Goal: Book appointment/travel/reservation

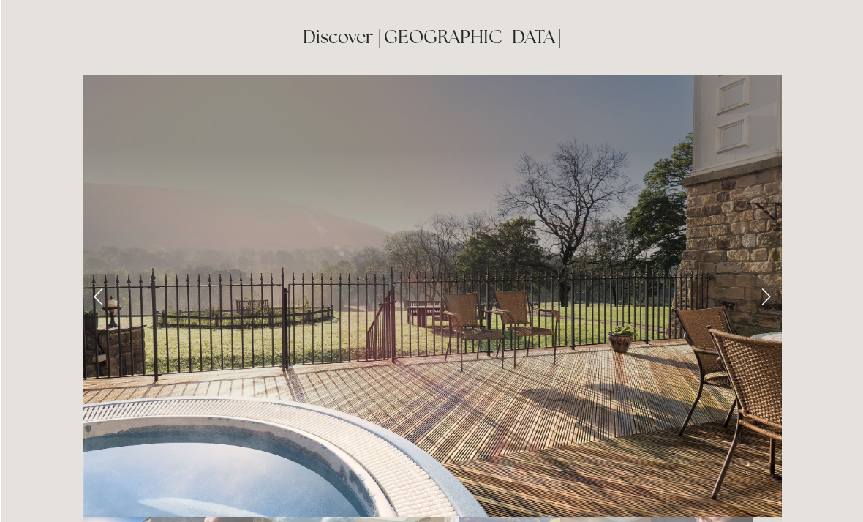
scroll to position [2357, 0]
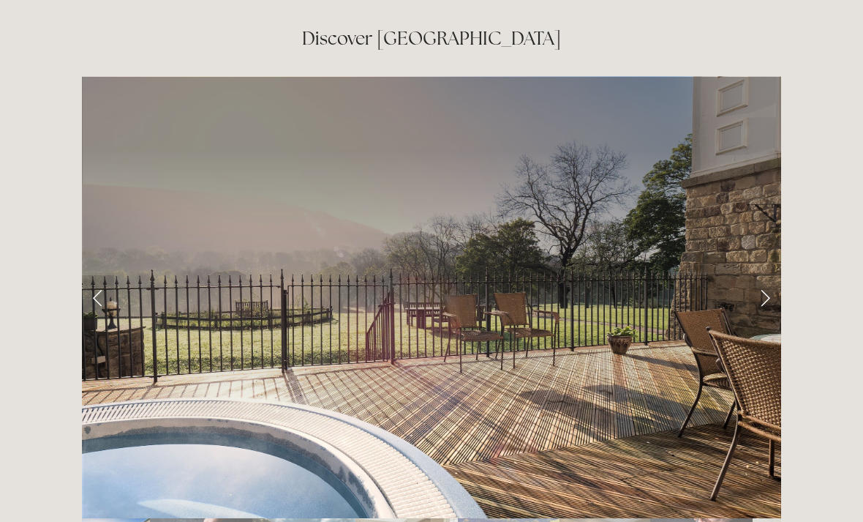
click at [762, 275] on link "Next Slide" at bounding box center [765, 297] width 32 height 44
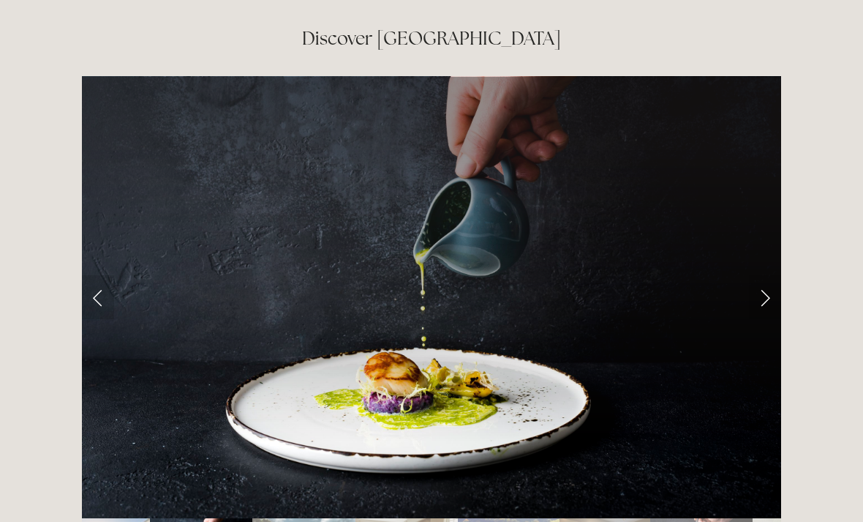
click at [767, 275] on link "Next Slide" at bounding box center [765, 297] width 32 height 44
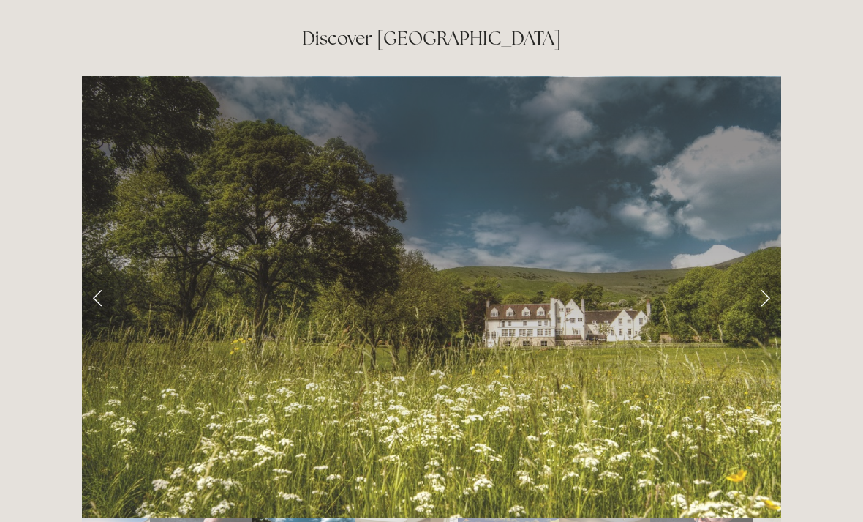
click at [764, 275] on link "Next Slide" at bounding box center [765, 297] width 32 height 44
click at [766, 275] on link "Next Slide" at bounding box center [765, 297] width 32 height 44
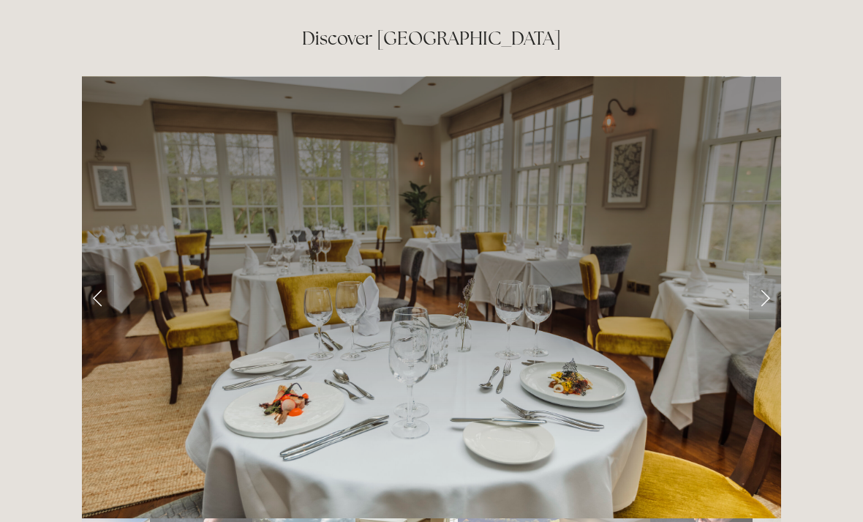
click at [767, 275] on link "Next Slide" at bounding box center [765, 297] width 32 height 44
click at [759, 275] on link "Next Slide" at bounding box center [765, 297] width 32 height 44
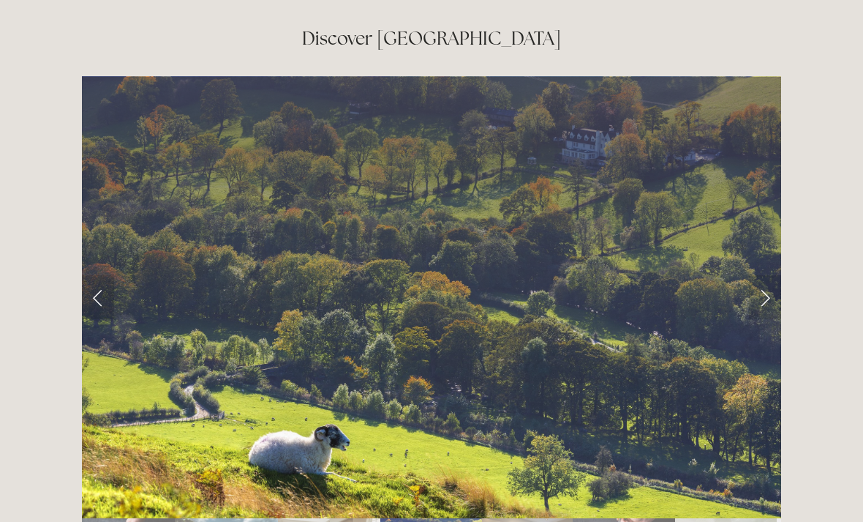
click at [768, 275] on link "Next Slide" at bounding box center [765, 297] width 32 height 44
click at [770, 275] on link "Next Slide" at bounding box center [765, 297] width 32 height 44
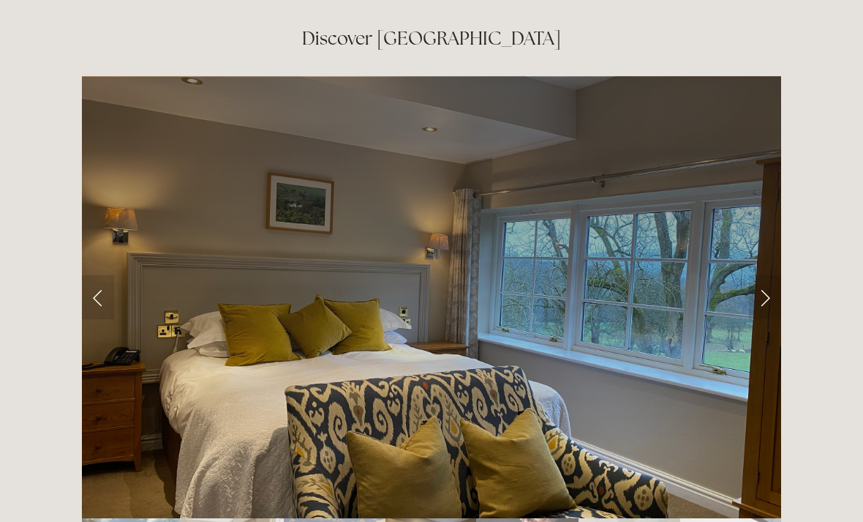
click at [767, 275] on link "Next Slide" at bounding box center [765, 297] width 32 height 44
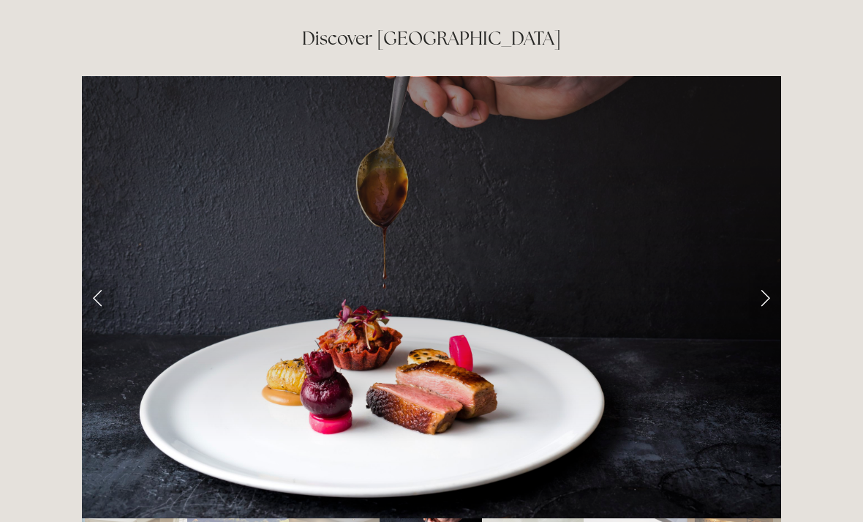
click at [767, 275] on link "Next Slide" at bounding box center [765, 297] width 32 height 44
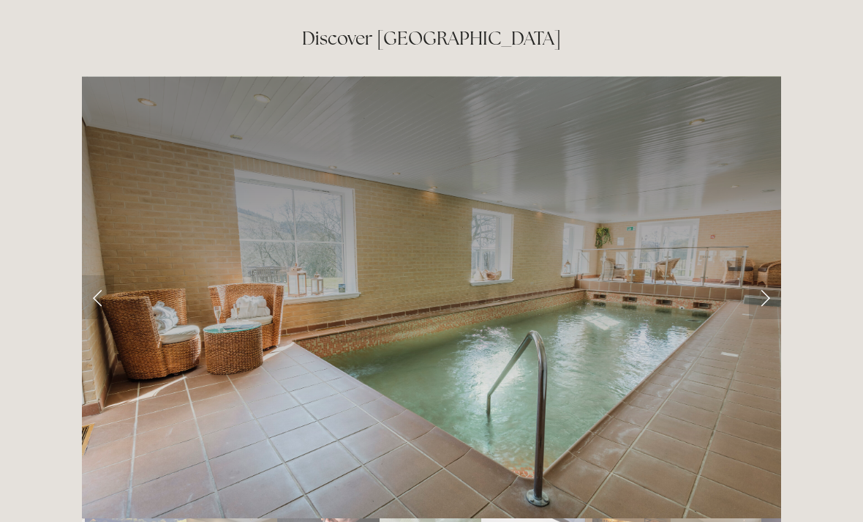
click at [762, 275] on link "Next Slide" at bounding box center [765, 297] width 32 height 44
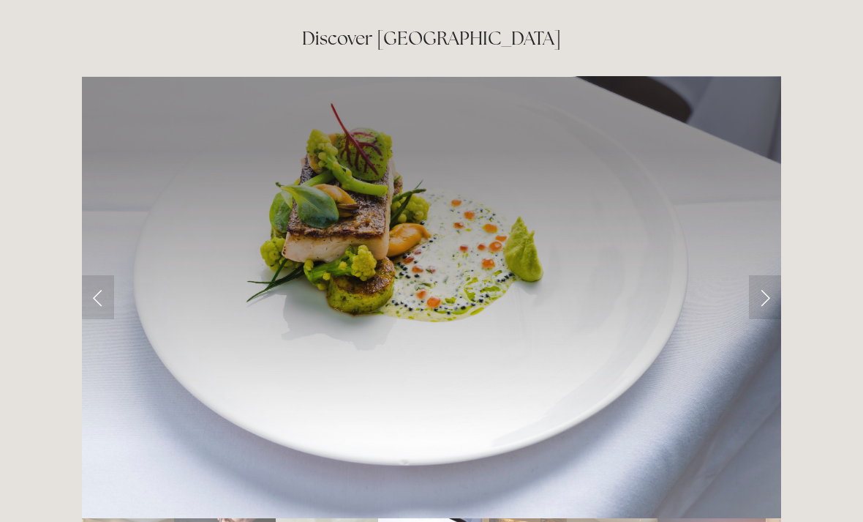
click at [764, 275] on link "Next Slide" at bounding box center [765, 297] width 32 height 44
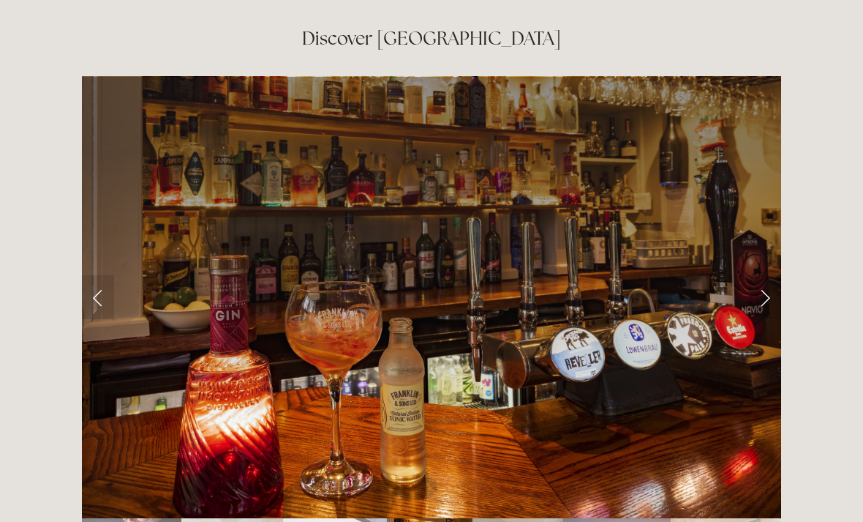
click at [763, 275] on link "Next Slide" at bounding box center [765, 297] width 32 height 44
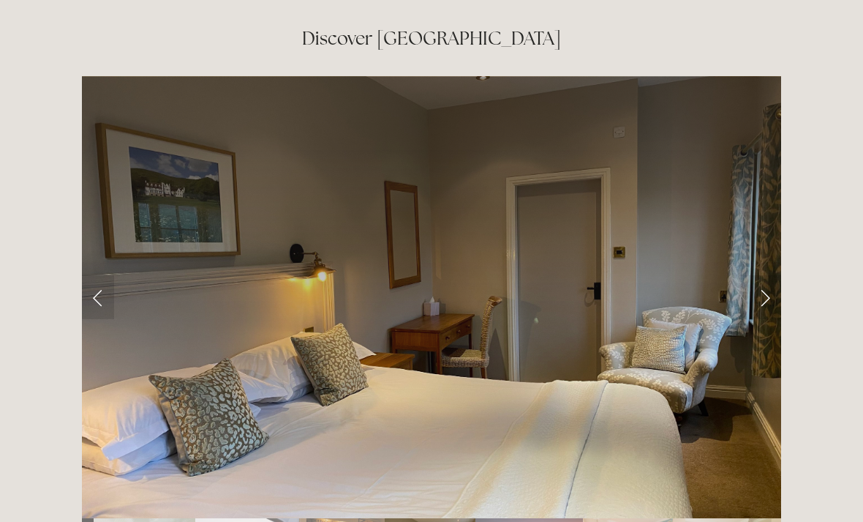
click at [764, 275] on link "Next Slide" at bounding box center [765, 297] width 32 height 44
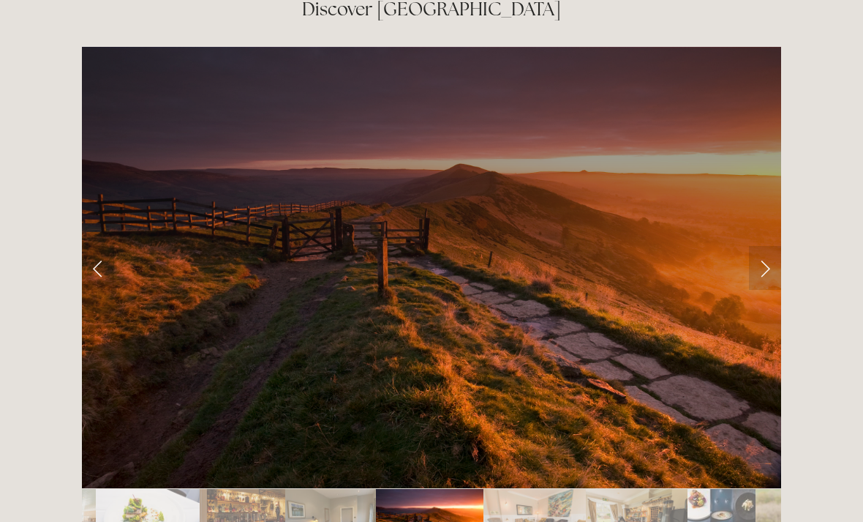
scroll to position [2386, 0]
click at [772, 246] on link "Next Slide" at bounding box center [765, 268] width 32 height 44
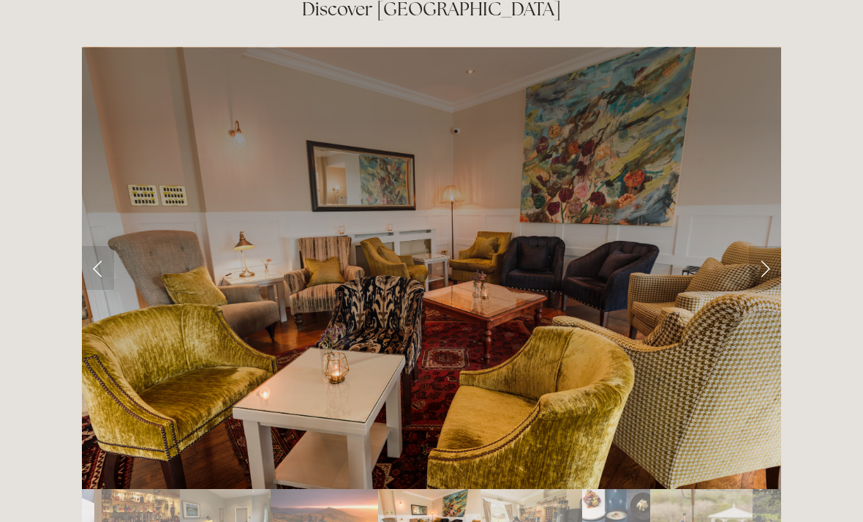
click at [769, 246] on link "Next Slide" at bounding box center [765, 268] width 32 height 44
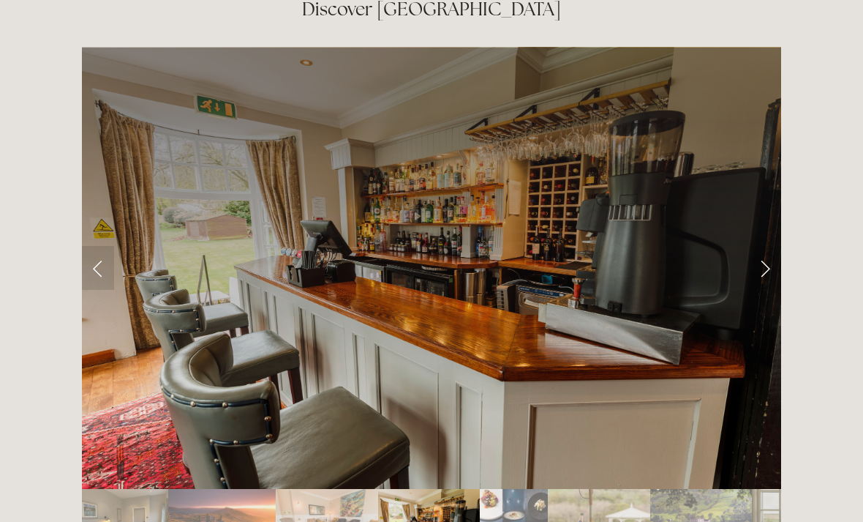
click at [770, 246] on link "Next Slide" at bounding box center [765, 268] width 32 height 44
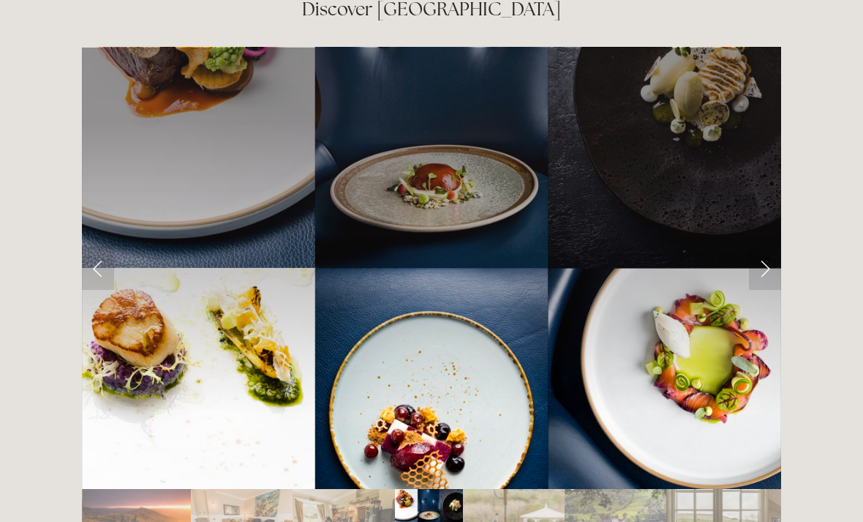
click at [764, 246] on link "Next Slide" at bounding box center [765, 268] width 32 height 44
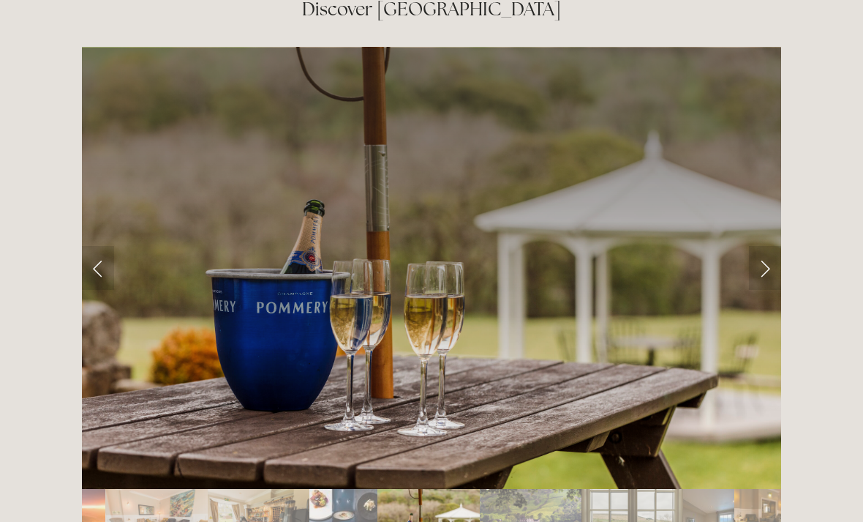
click at [769, 246] on link "Next Slide" at bounding box center [765, 268] width 32 height 44
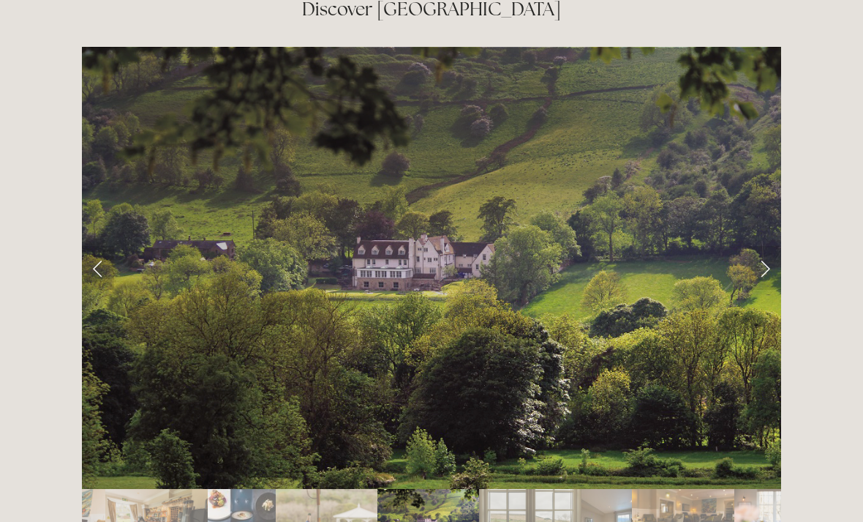
click at [765, 246] on link "Next Slide" at bounding box center [765, 268] width 32 height 44
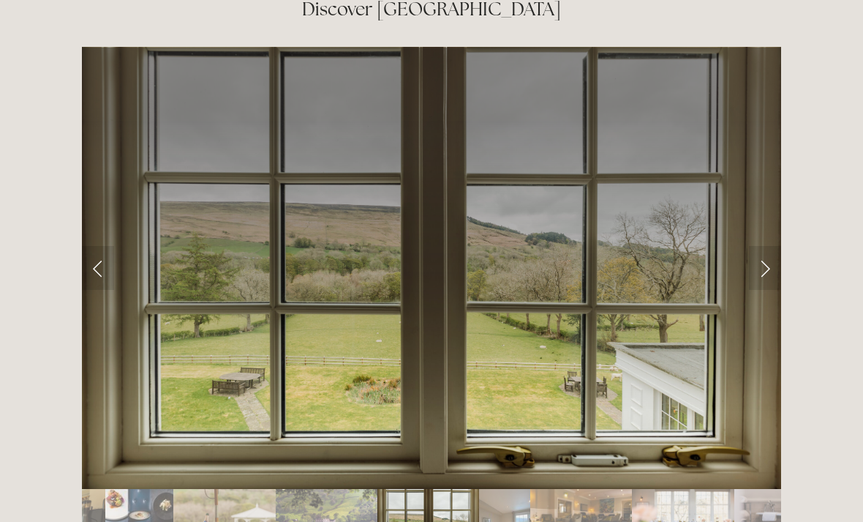
click at [765, 246] on link "Next Slide" at bounding box center [765, 268] width 32 height 44
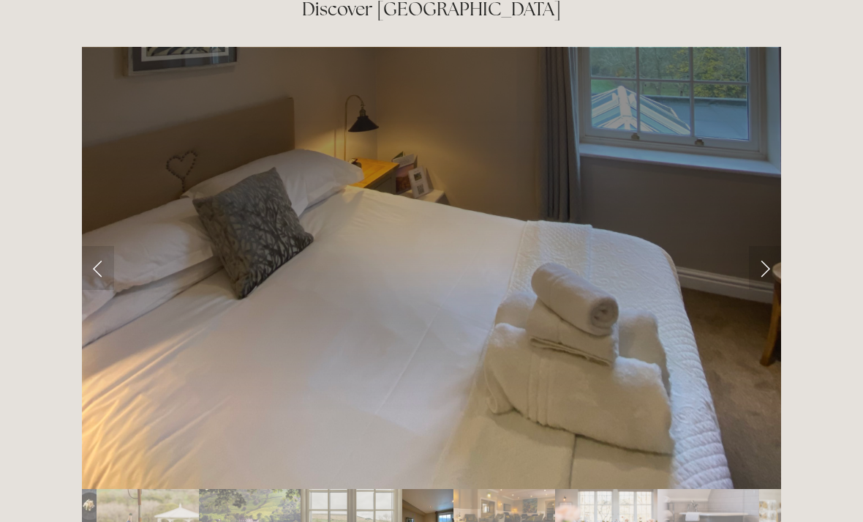
click at [765, 246] on link "Next Slide" at bounding box center [765, 268] width 32 height 44
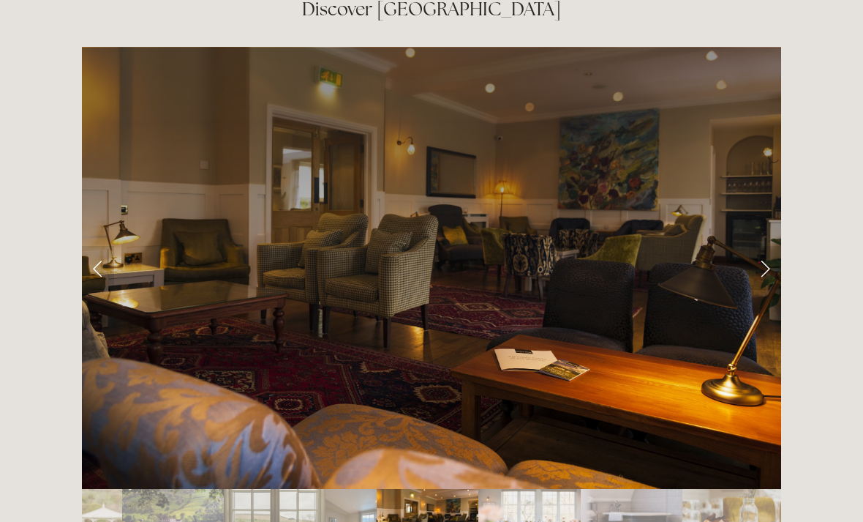
click at [768, 246] on link "Next Slide" at bounding box center [765, 268] width 32 height 44
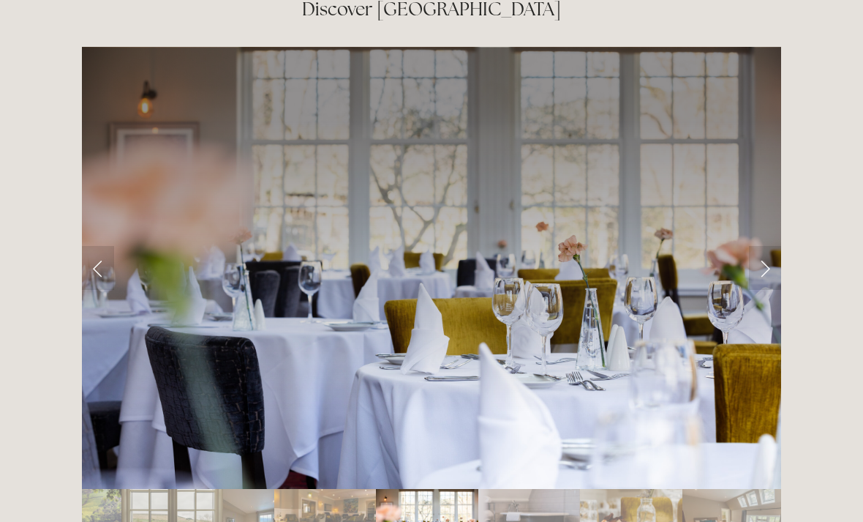
click at [768, 246] on link "Next Slide" at bounding box center [765, 268] width 32 height 44
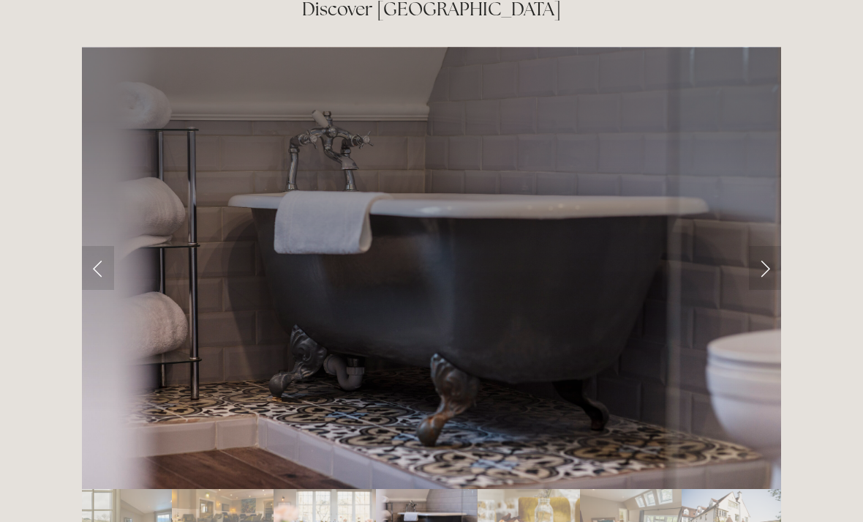
click at [764, 246] on link "Next Slide" at bounding box center [765, 268] width 32 height 44
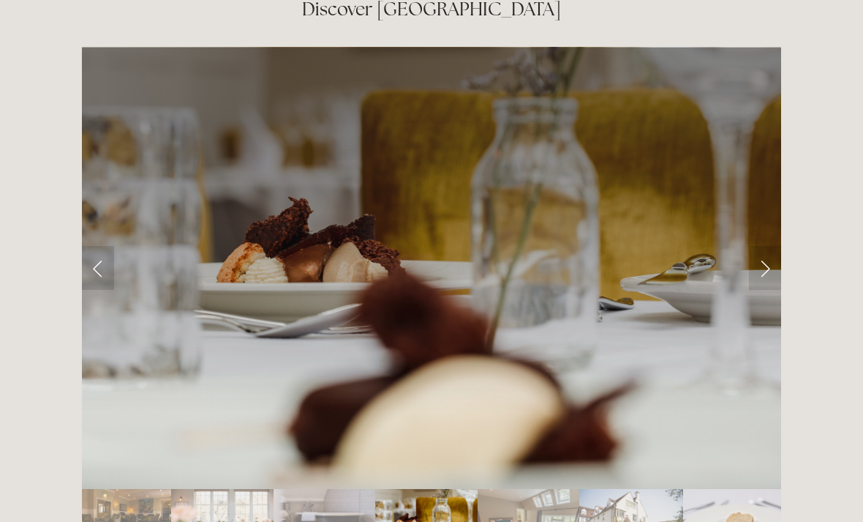
click at [765, 246] on link "Next Slide" at bounding box center [765, 268] width 32 height 44
click at [767, 246] on link "Next Slide" at bounding box center [765, 268] width 32 height 44
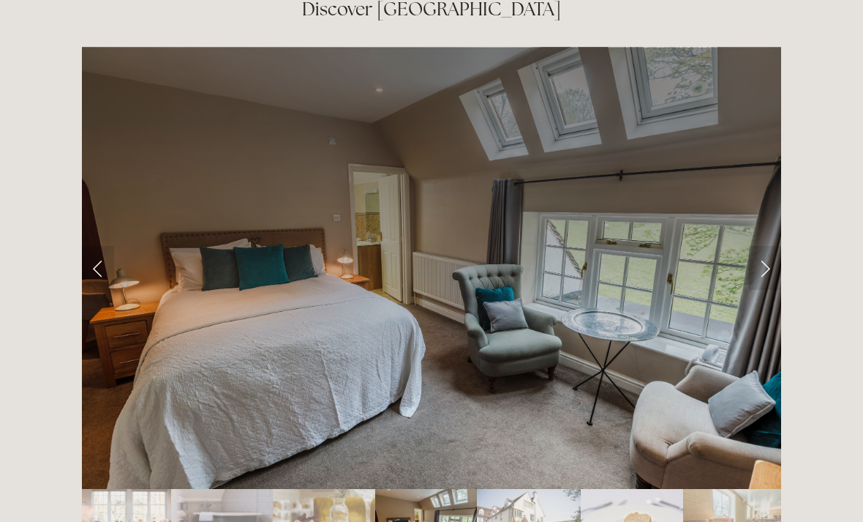
click at [767, 246] on link "Next Slide" at bounding box center [765, 268] width 32 height 44
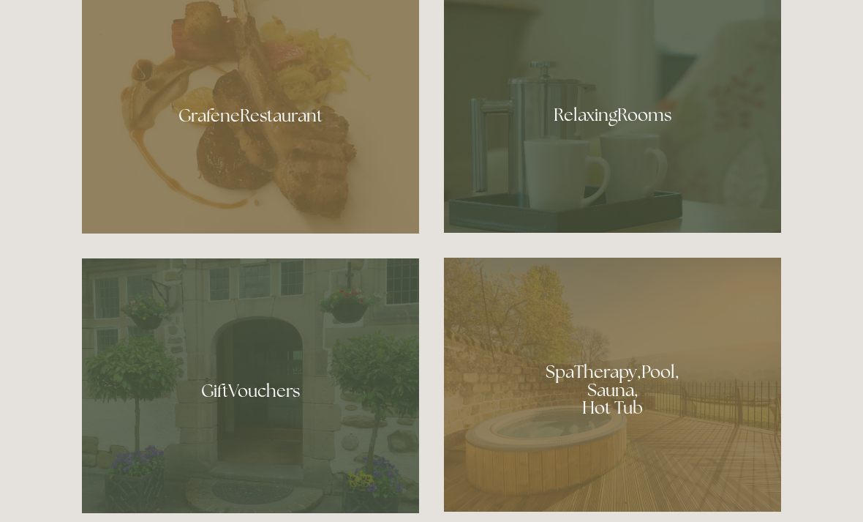
scroll to position [898, 0]
click at [666, 162] on div at bounding box center [612, 111] width 337 height 246
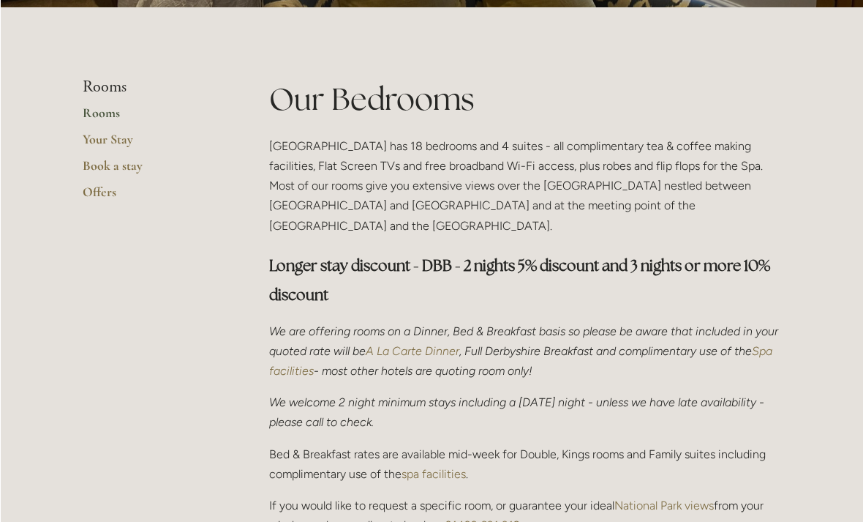
scroll to position [299, 0]
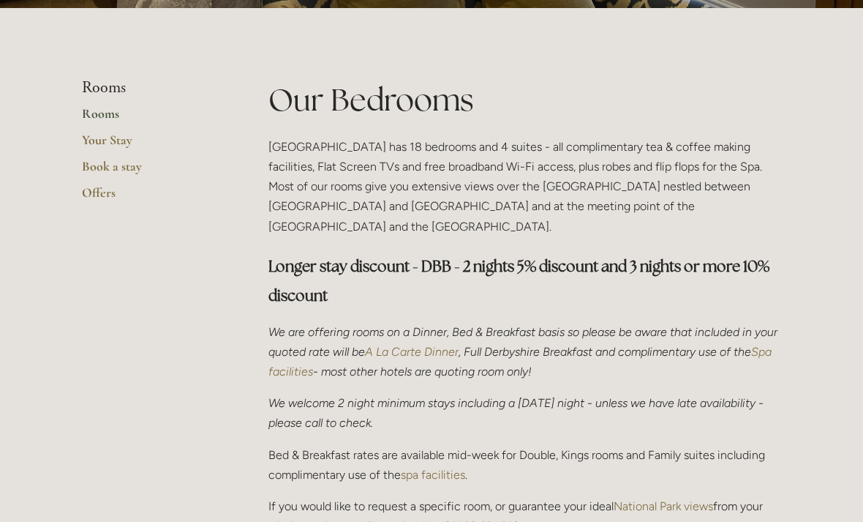
click at [128, 165] on link "Book a stay" at bounding box center [152, 171] width 140 height 26
